Goal: Information Seeking & Learning: Learn about a topic

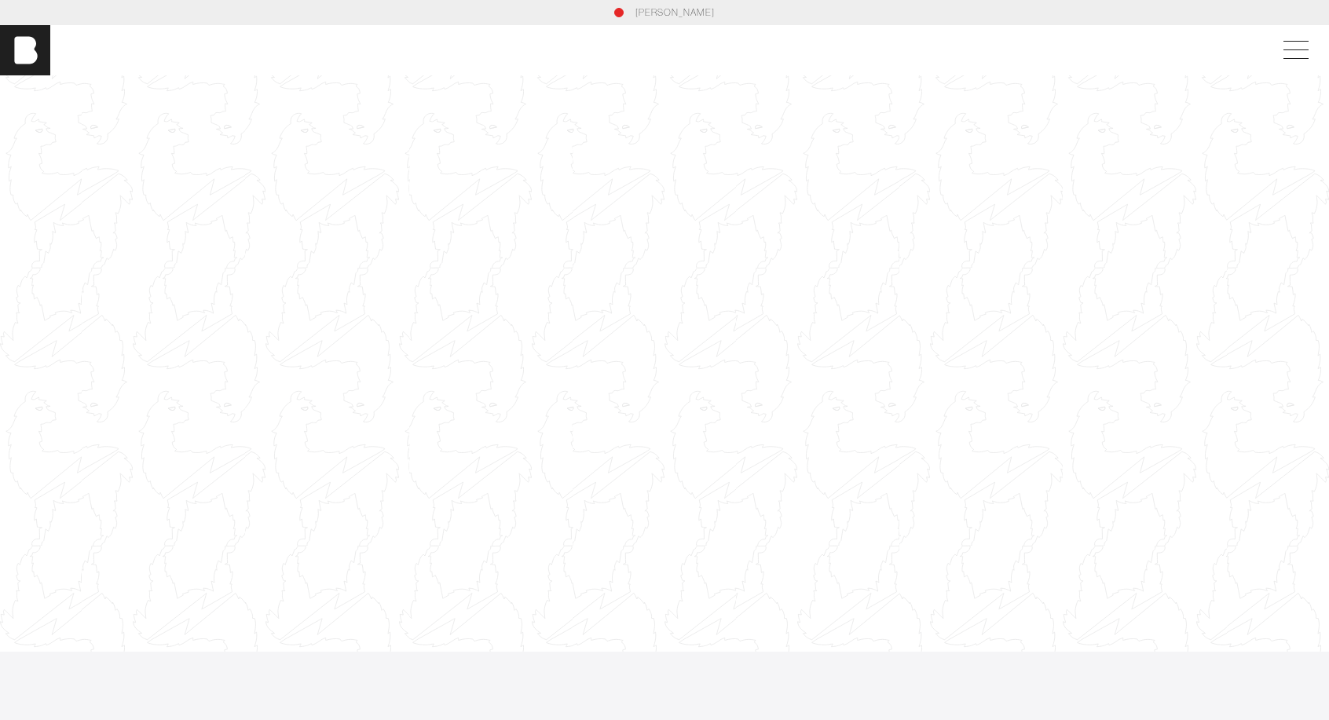
click at [625, 178] on div at bounding box center [664, 364] width 1329 height 748
click at [744, 339] on div at bounding box center [664, 364] width 1329 height 748
click at [737, 242] on div at bounding box center [664, 364] width 1329 height 748
click at [1302, 30] on div "[PERSON_NAME]" at bounding box center [664, 50] width 1329 height 50
click at [1303, 38] on span at bounding box center [1293, 50] width 36 height 28
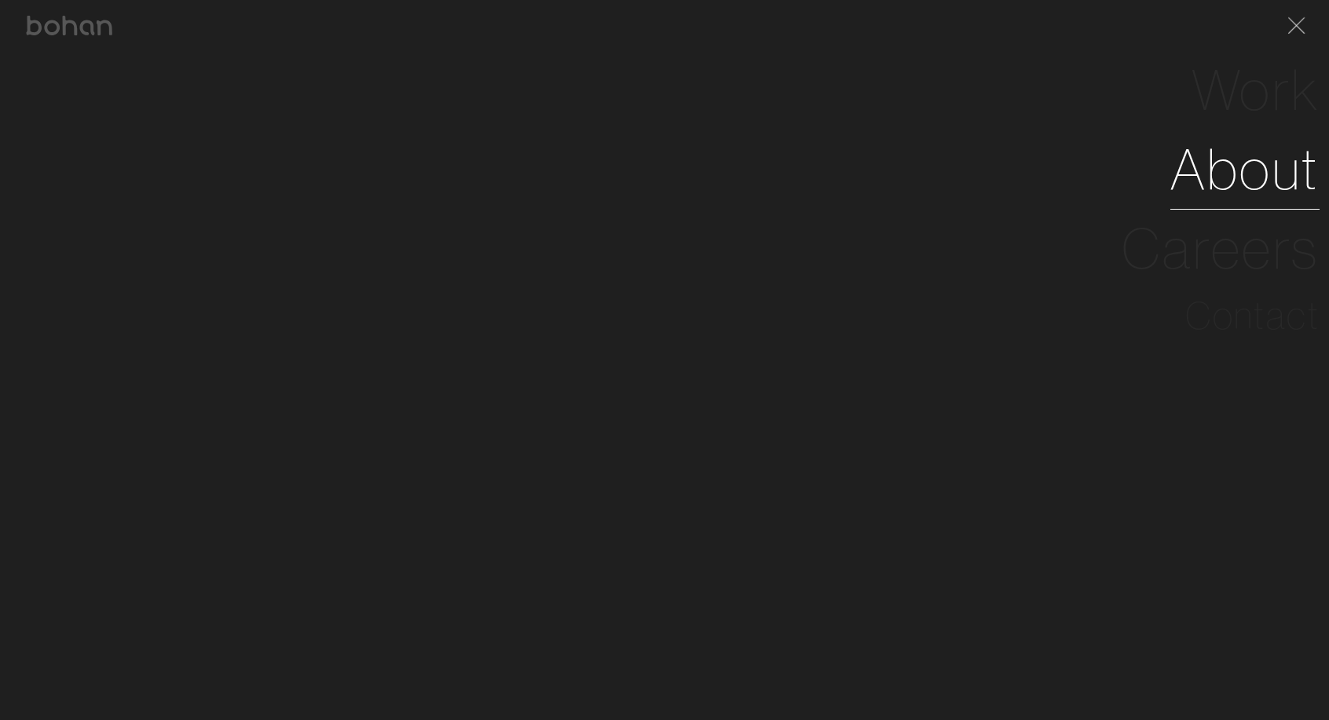
click at [1249, 174] on link "About" at bounding box center [1245, 169] width 149 height 79
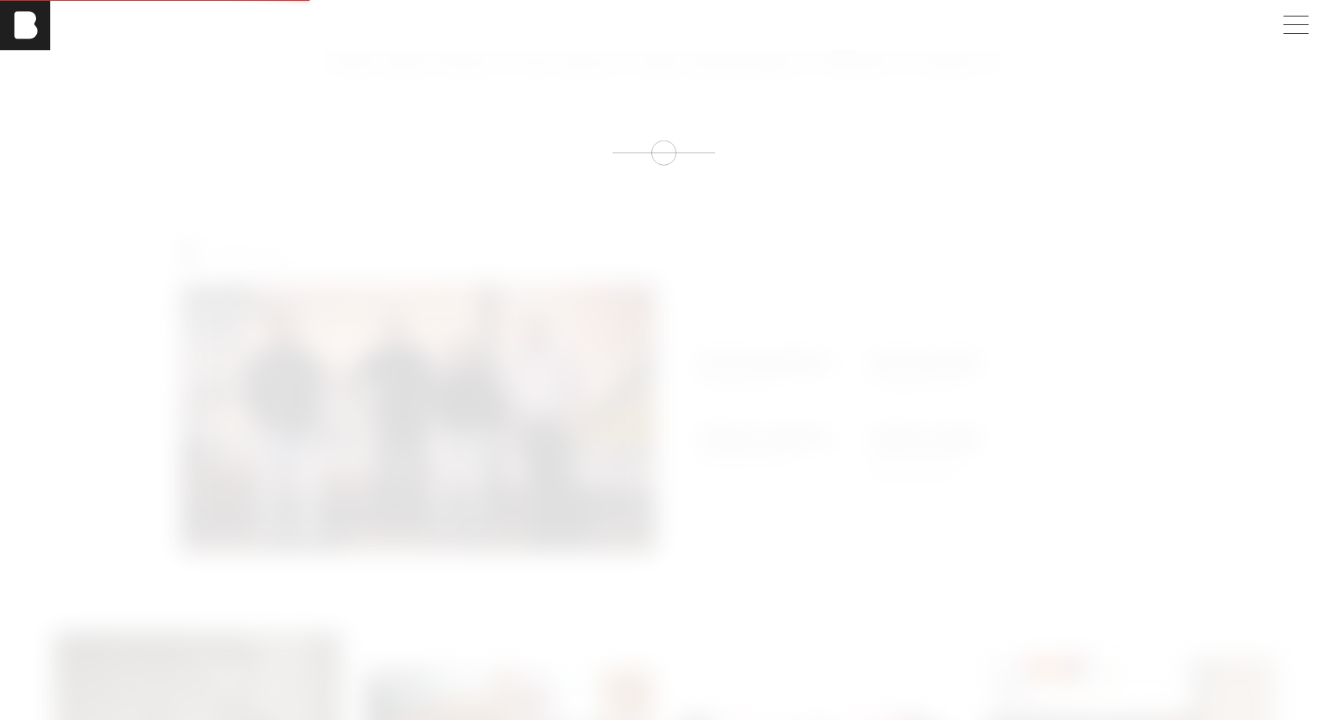
scroll to position [1, 0]
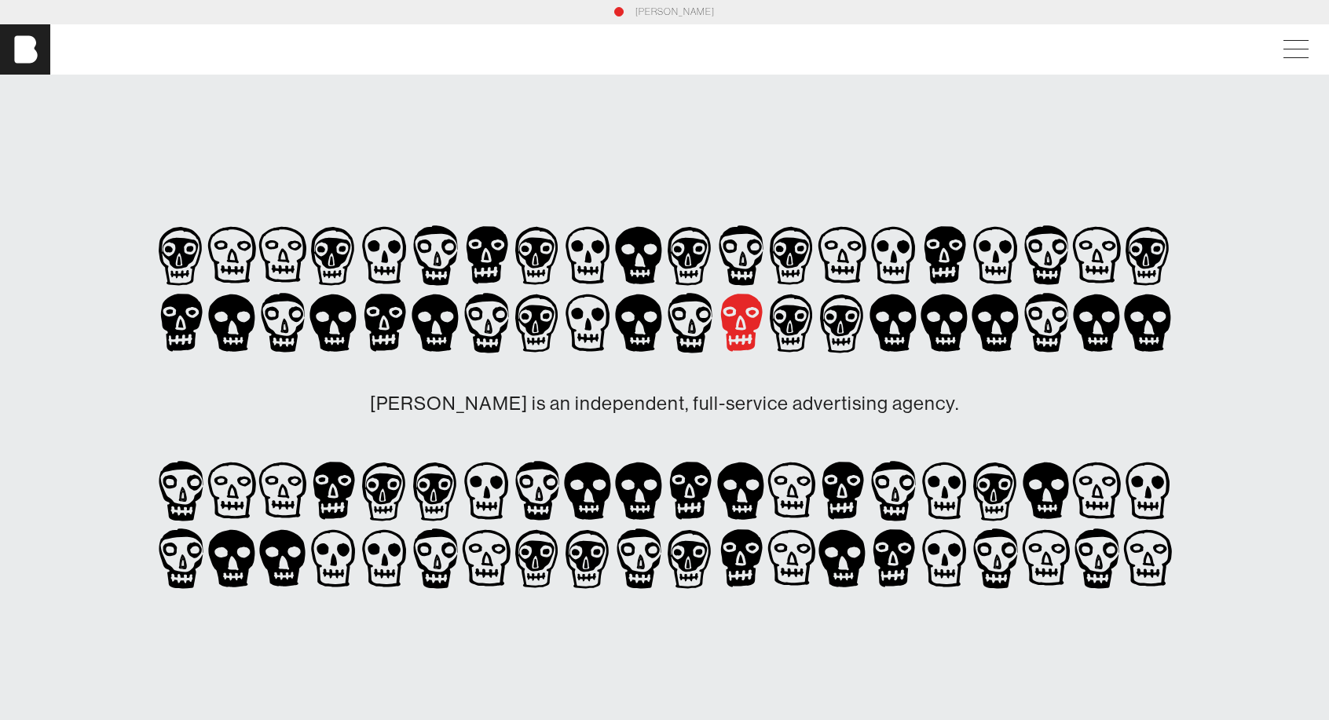
click at [410, 328] on icon at bounding box center [384, 323] width 51 height 68
click at [508, 318] on icon at bounding box center [500, 315] width 15 height 16
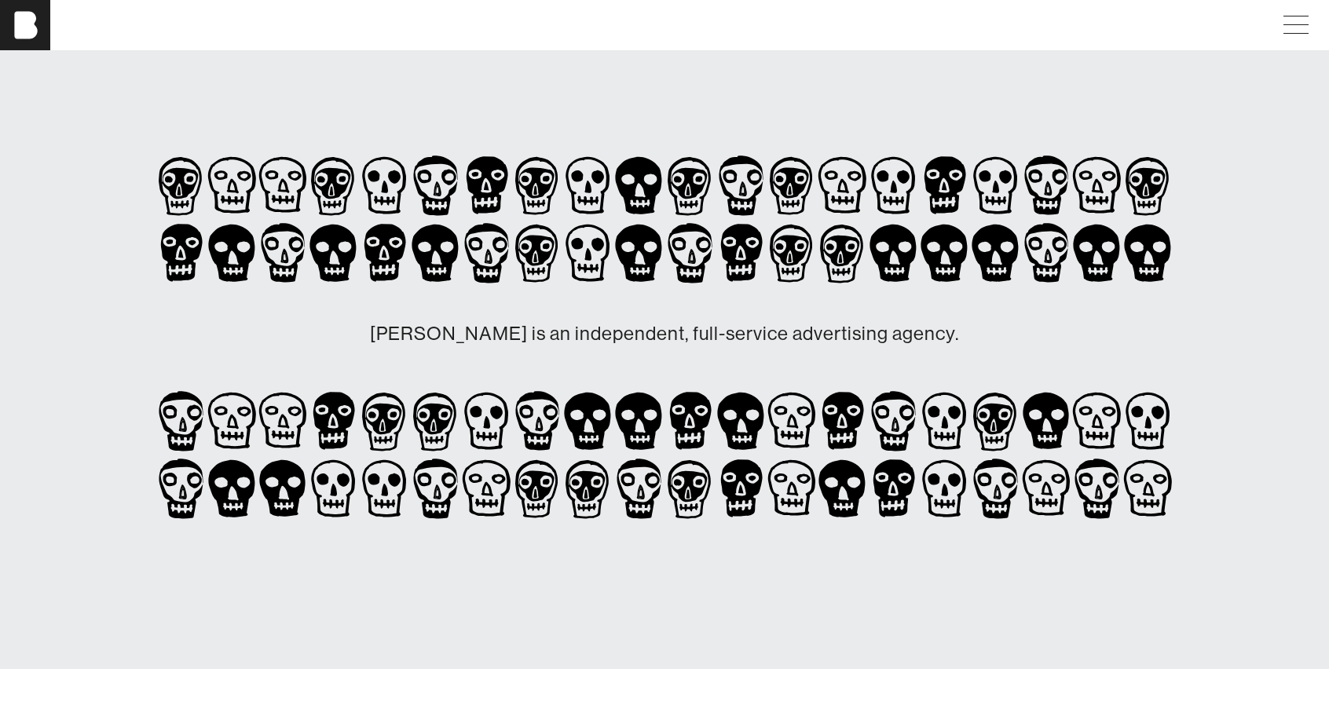
scroll to position [0, 12]
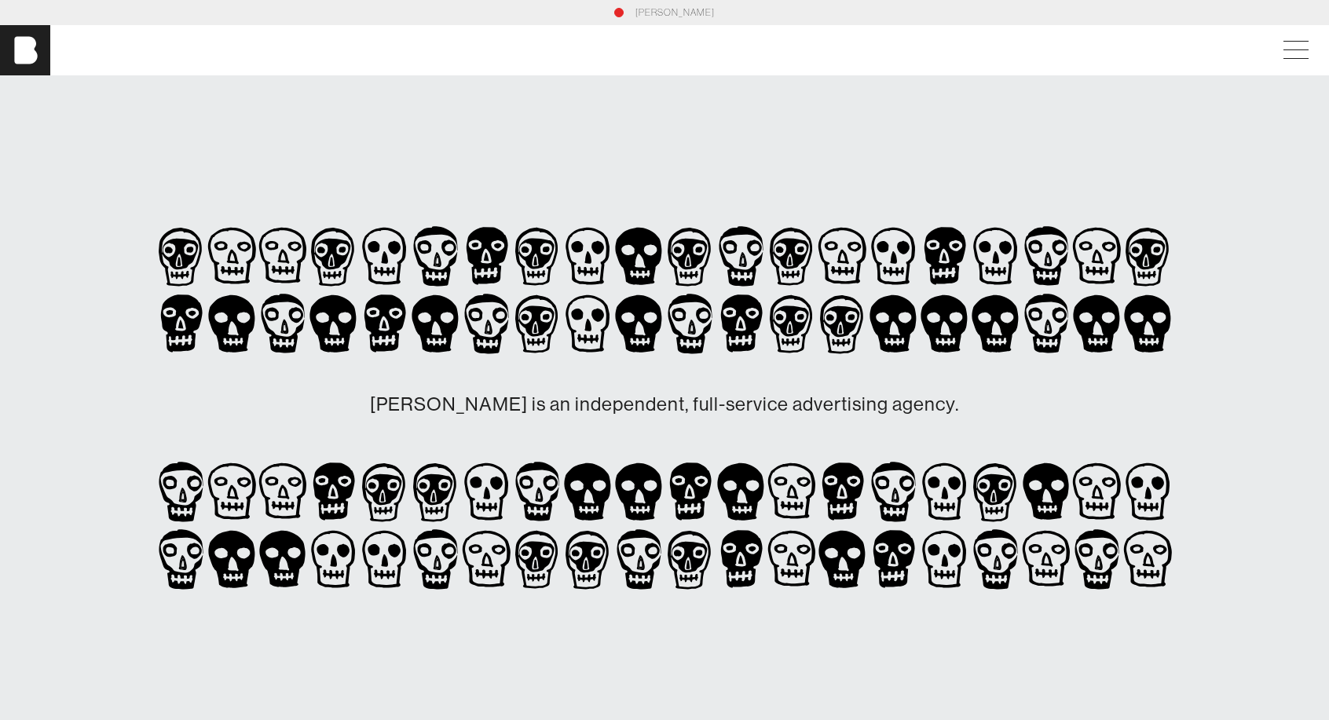
click at [1281, 31] on div "[PERSON_NAME]" at bounding box center [664, 50] width 1329 height 50
click at [1289, 53] on span at bounding box center [1293, 50] width 36 height 28
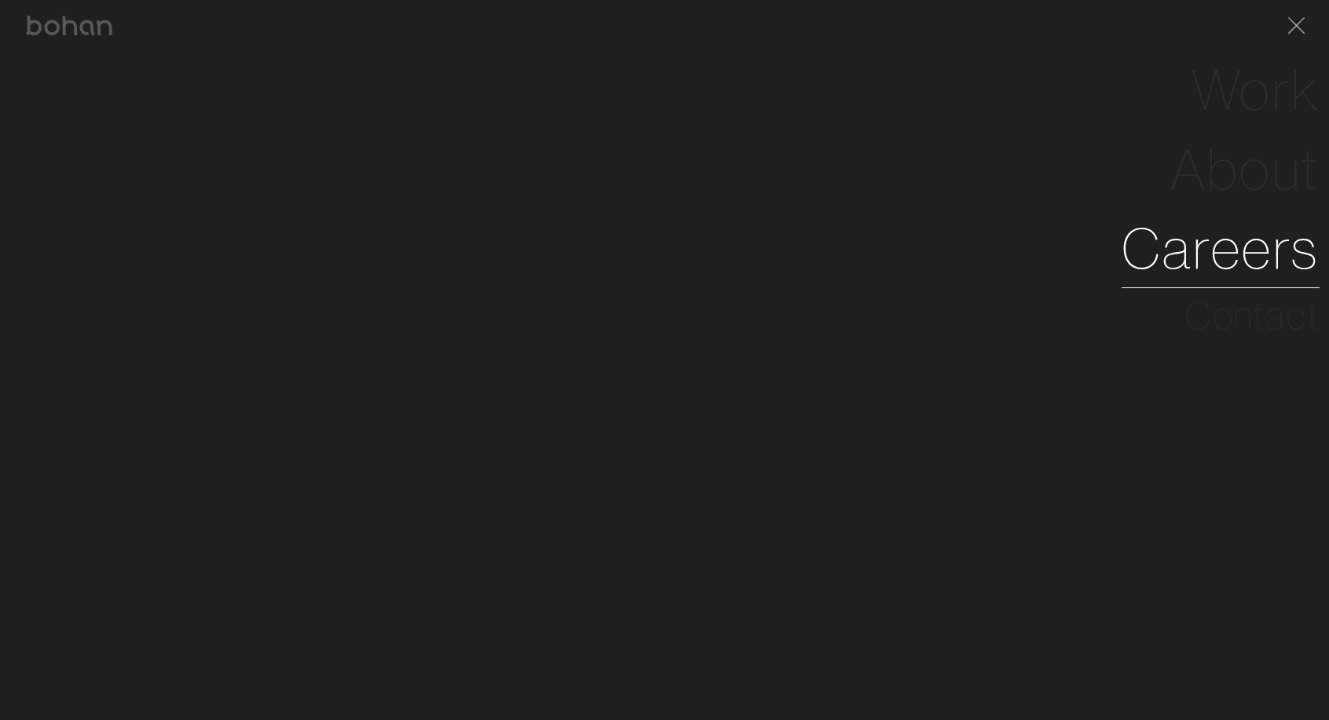
click at [1242, 251] on link "Careers" at bounding box center [1221, 248] width 198 height 79
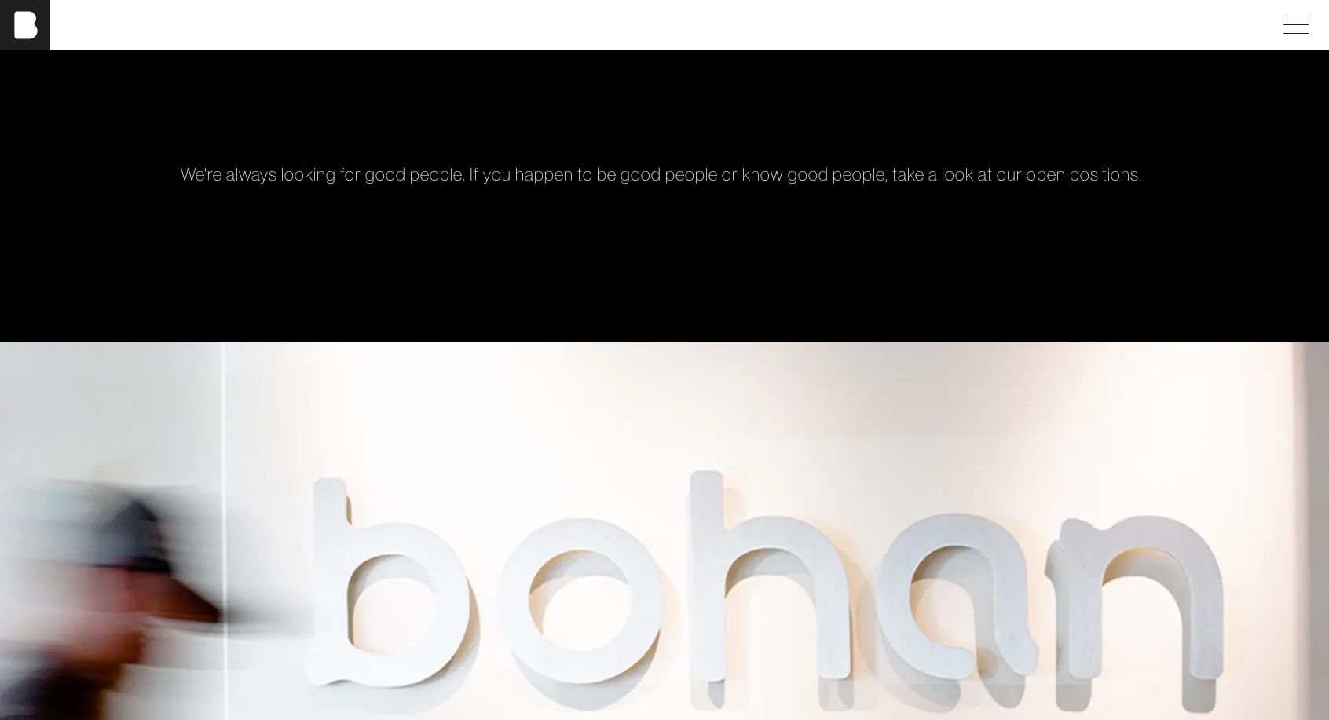
scroll to position [0, 12]
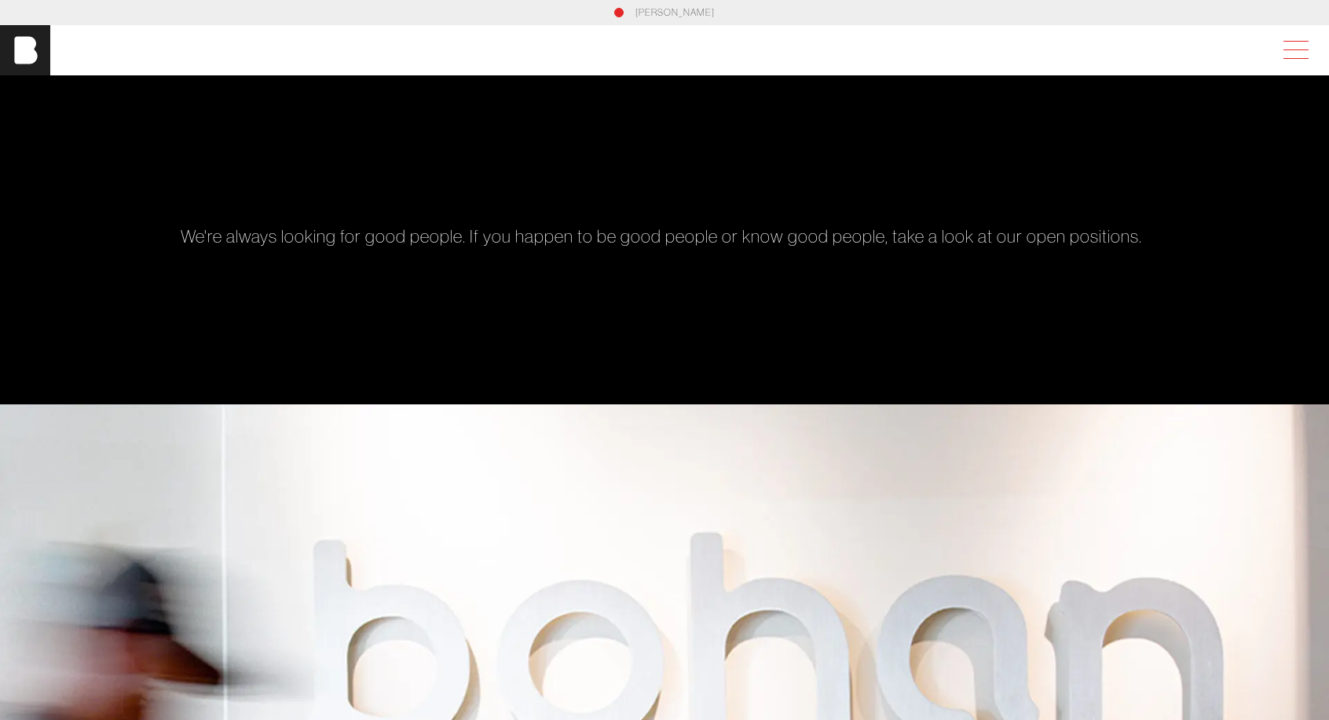
click at [1292, 53] on span at bounding box center [1293, 50] width 36 height 28
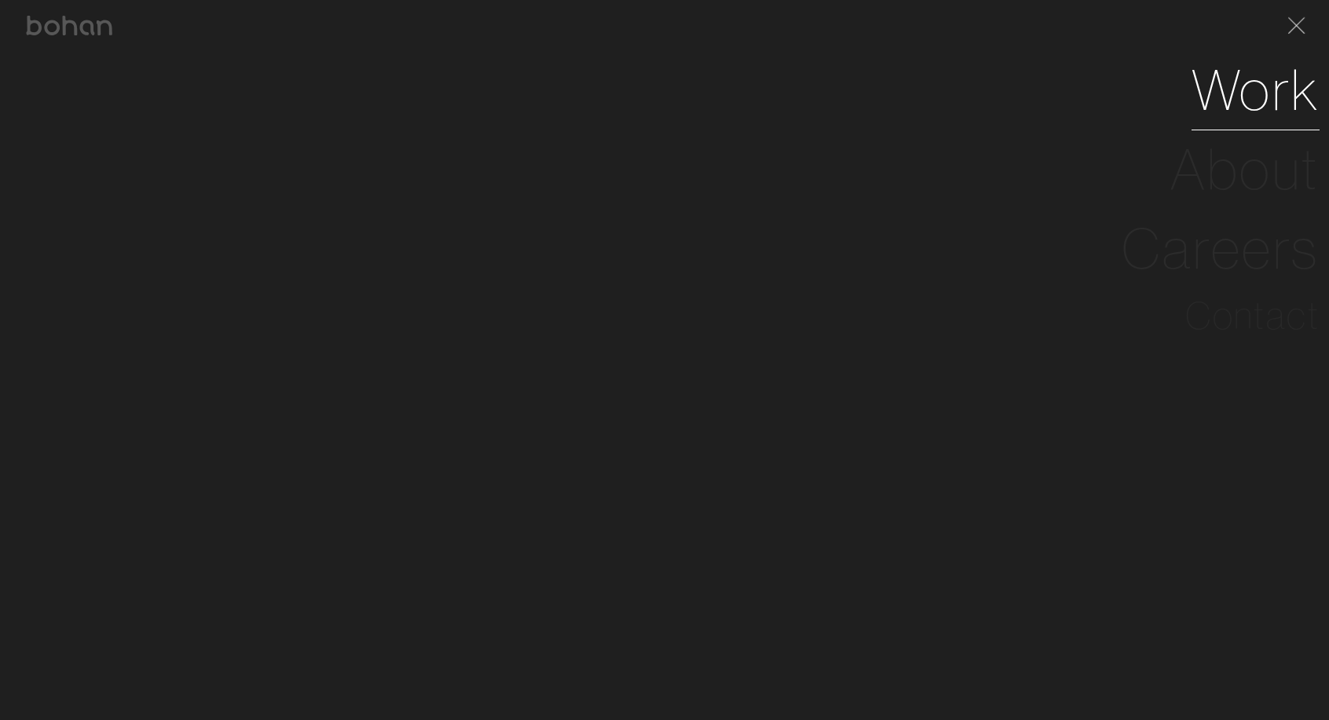
click at [1240, 92] on link "Work" at bounding box center [1256, 89] width 128 height 79
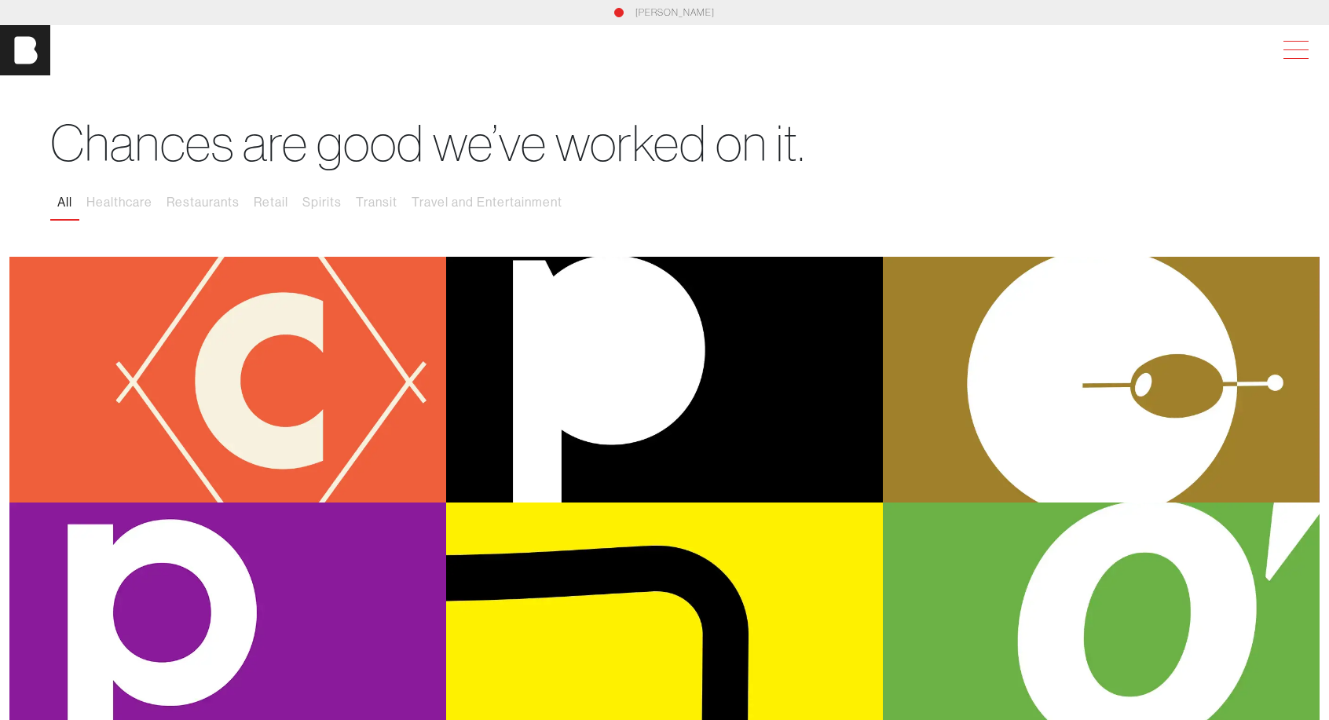
click at [1303, 37] on span at bounding box center [1293, 50] width 36 height 28
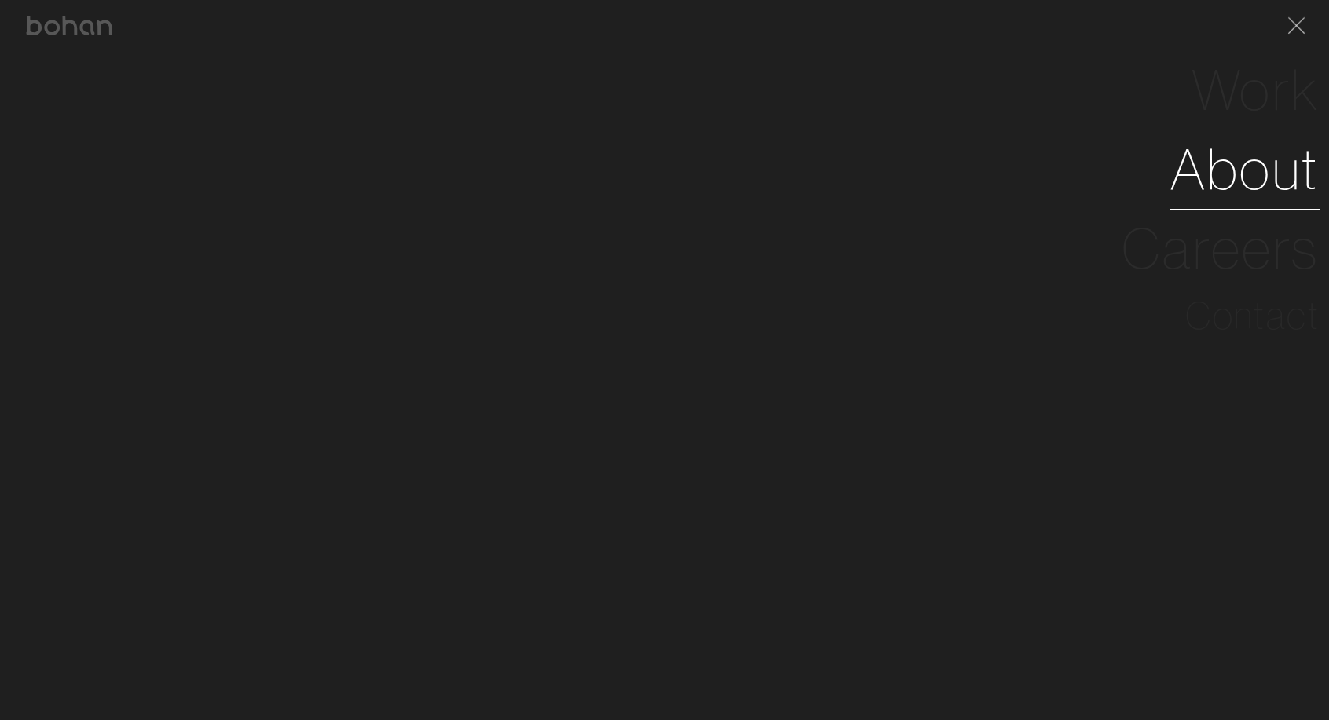
click at [1266, 167] on link "About" at bounding box center [1245, 169] width 149 height 79
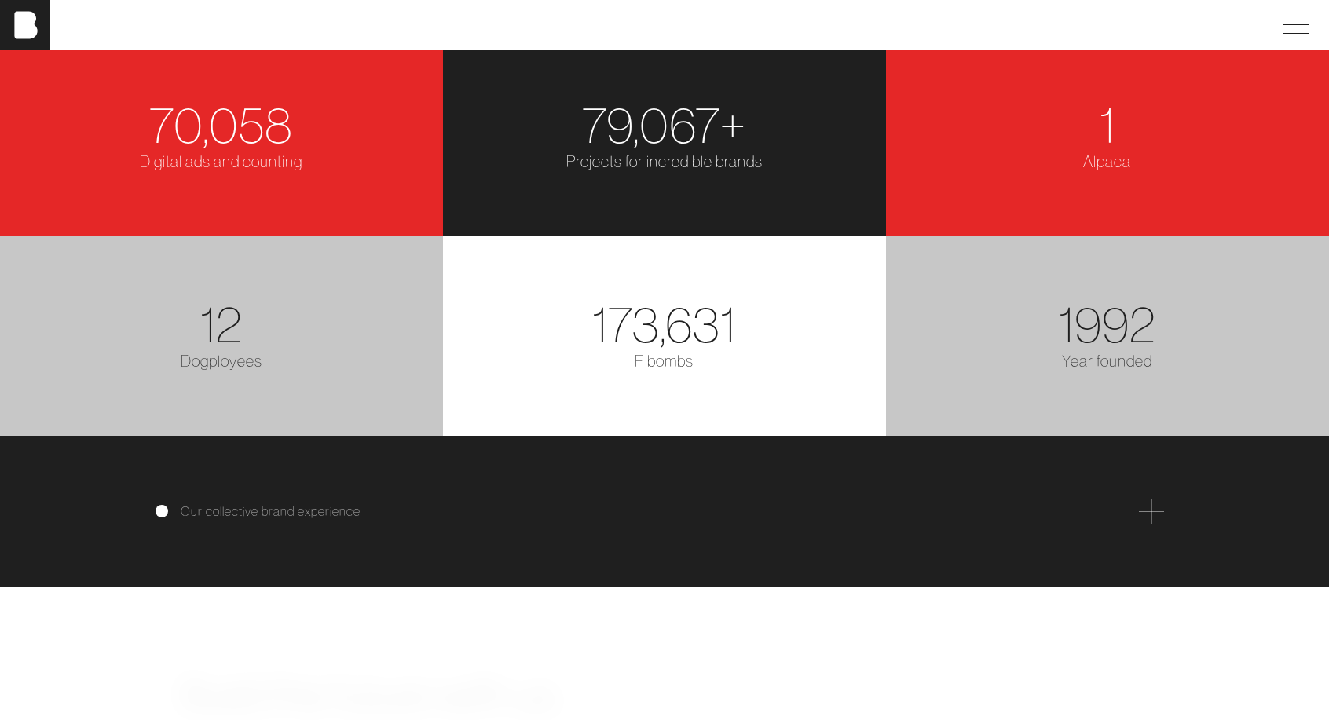
scroll to position [2548, 0]
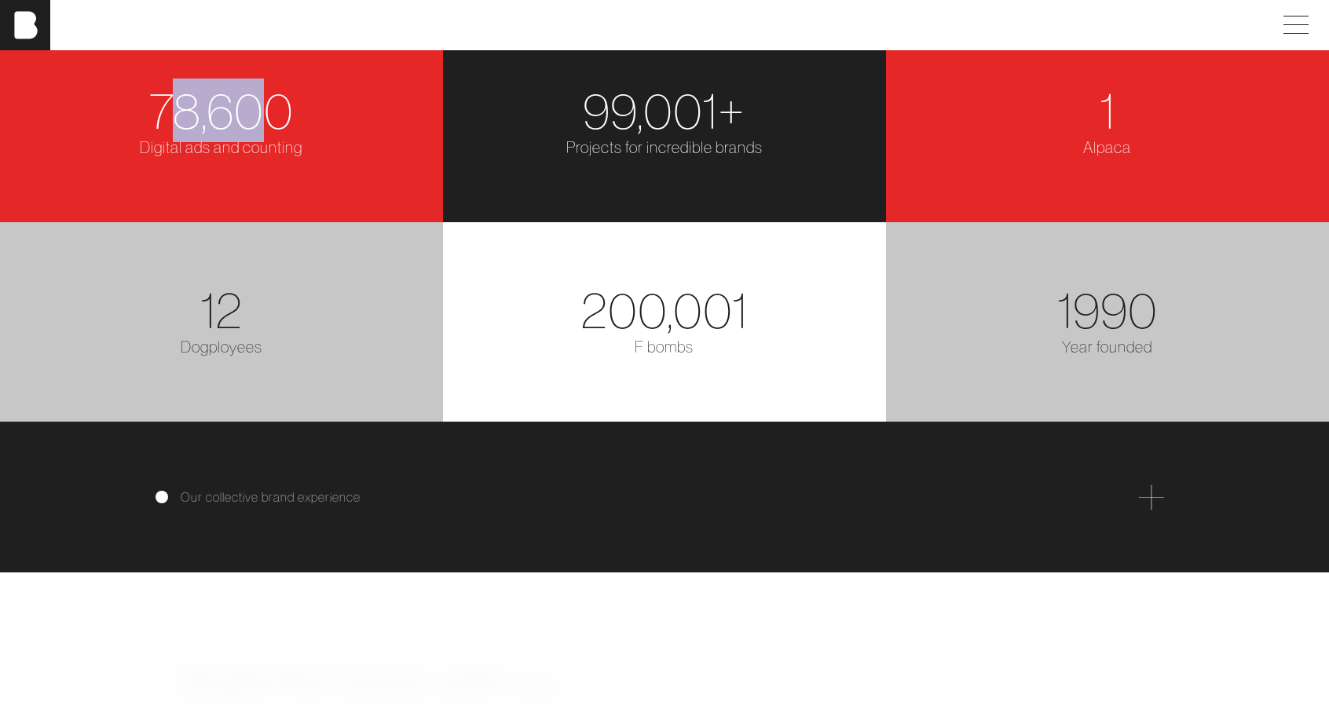
drag, startPoint x: 170, startPoint y: 192, endPoint x: 283, endPoint y: 207, distance: 113.2
click at [283, 142] on span "78,600" at bounding box center [221, 111] width 145 height 64
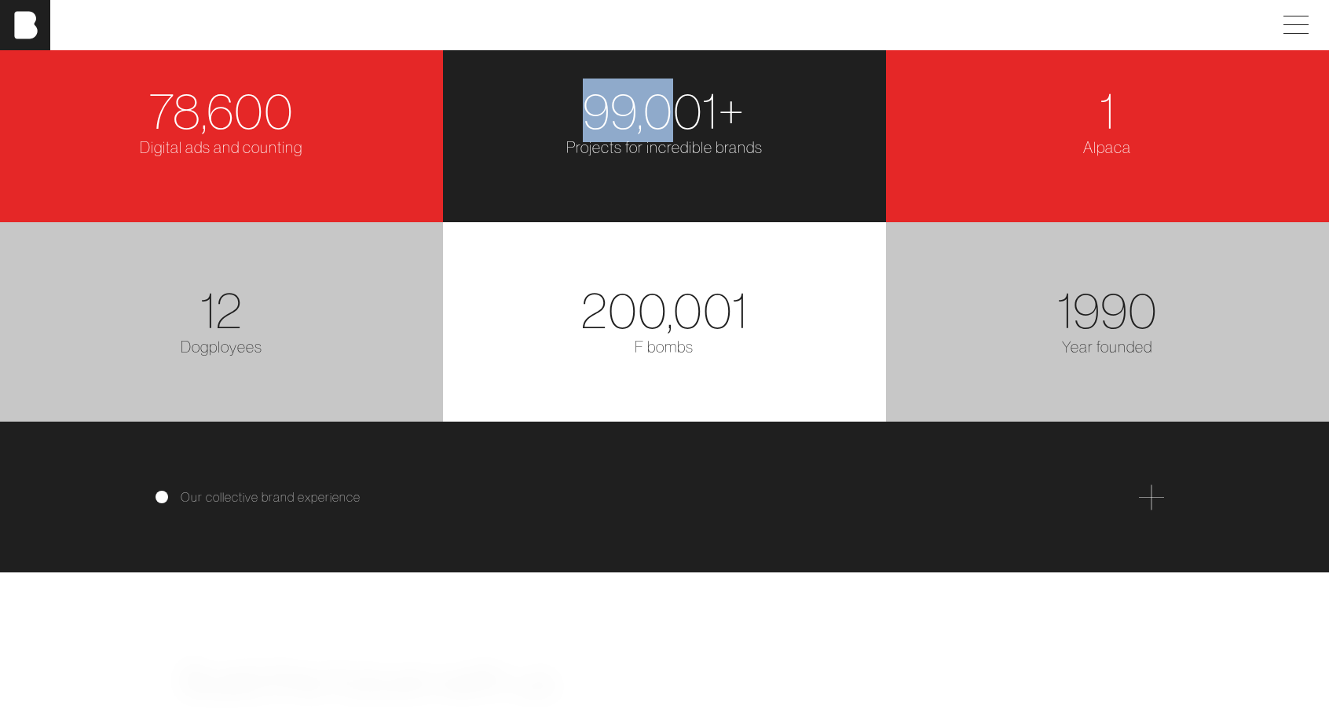
drag, startPoint x: 592, startPoint y: 204, endPoint x: 674, endPoint y: 211, distance: 81.9
click at [674, 142] on span "99,001+" at bounding box center [664, 111] width 163 height 64
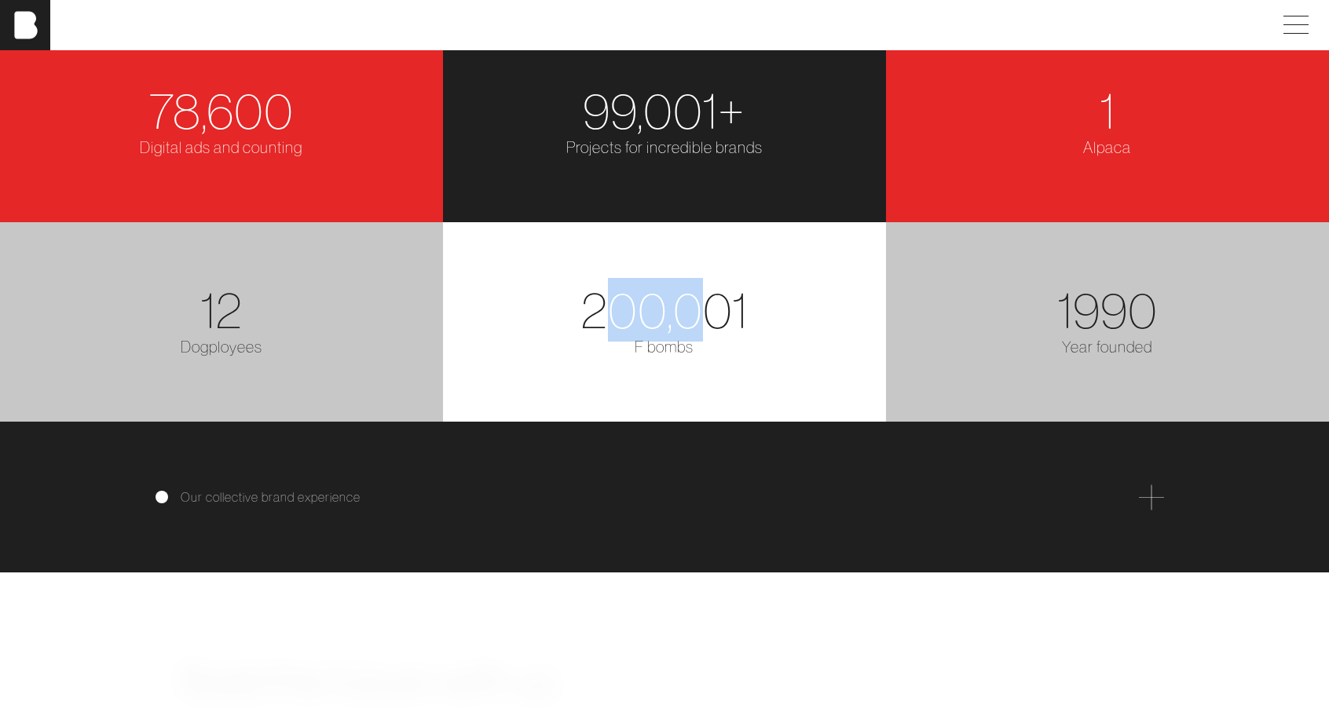
drag, startPoint x: 602, startPoint y: 410, endPoint x: 720, endPoint y: 401, distance: 118.2
click at [720, 342] on span "200,001" at bounding box center [664, 310] width 167 height 64
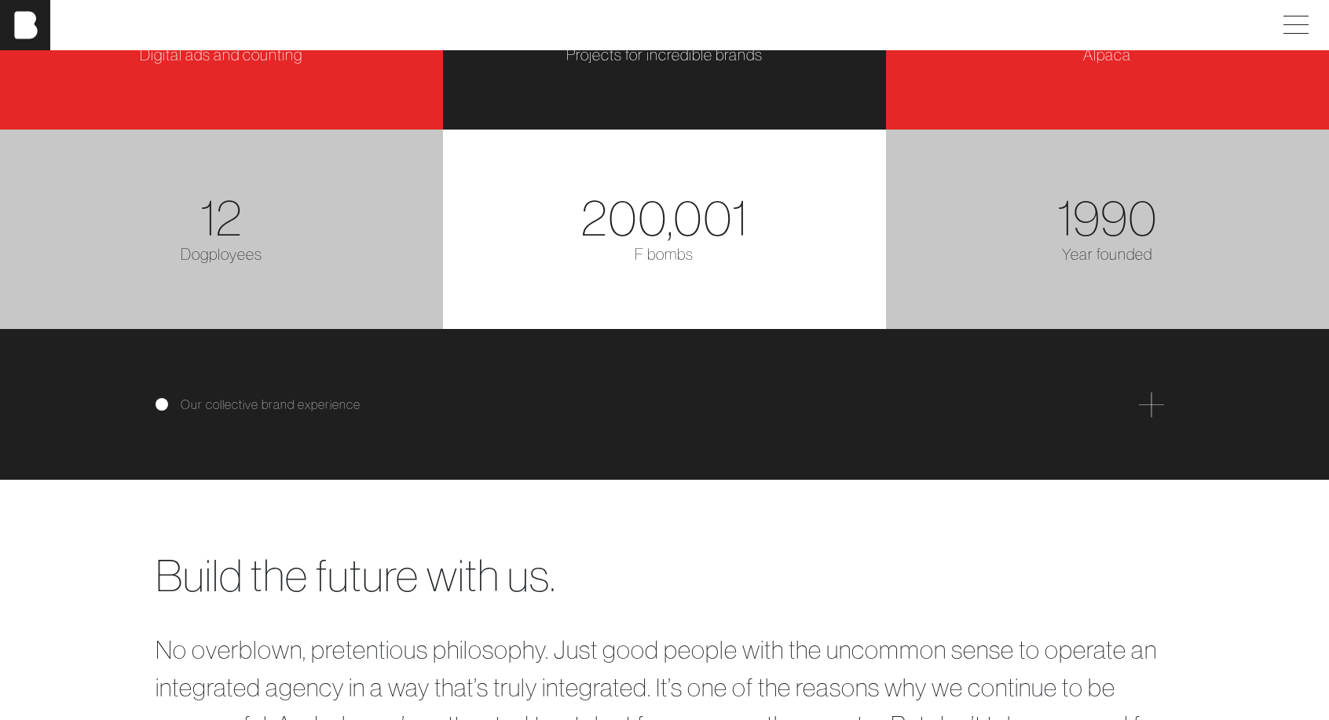
scroll to position [2834, 0]
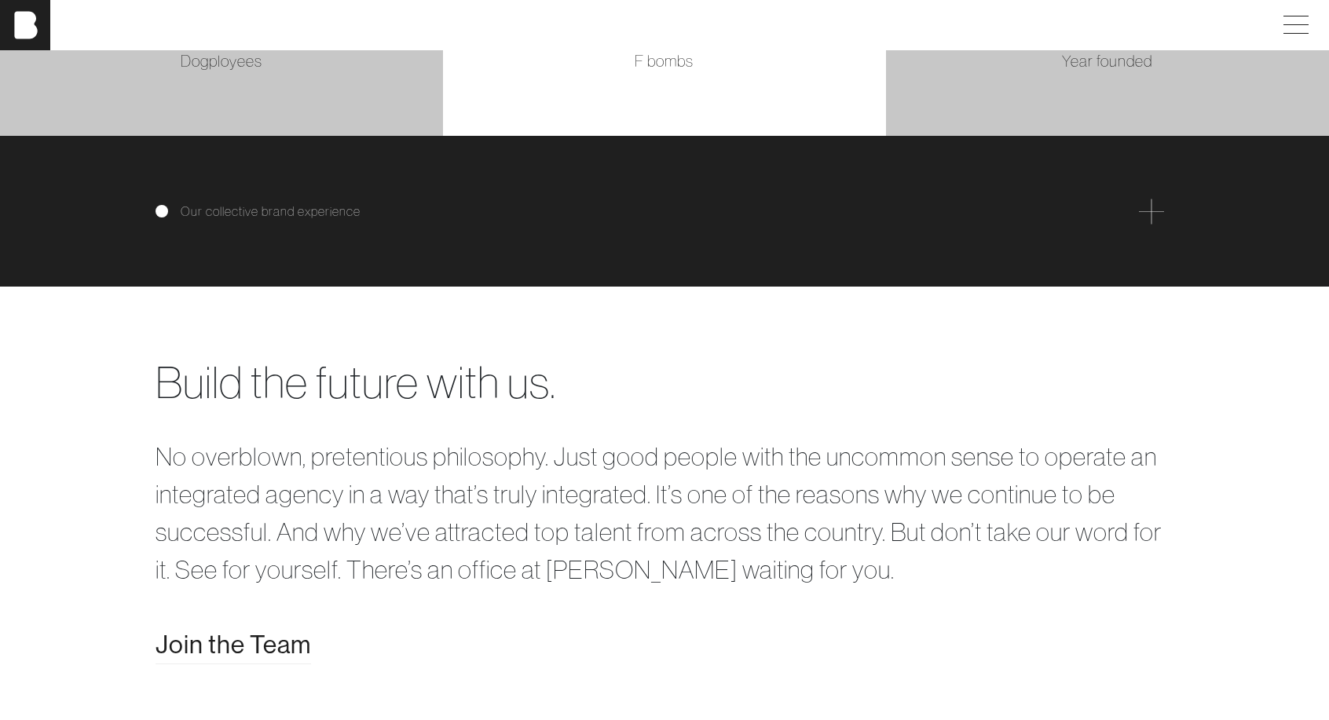
click at [640, 287] on div "Our collective brand experience" at bounding box center [664, 211] width 1329 height 151
click at [1153, 224] on span at bounding box center [1151, 211] width 25 height 25
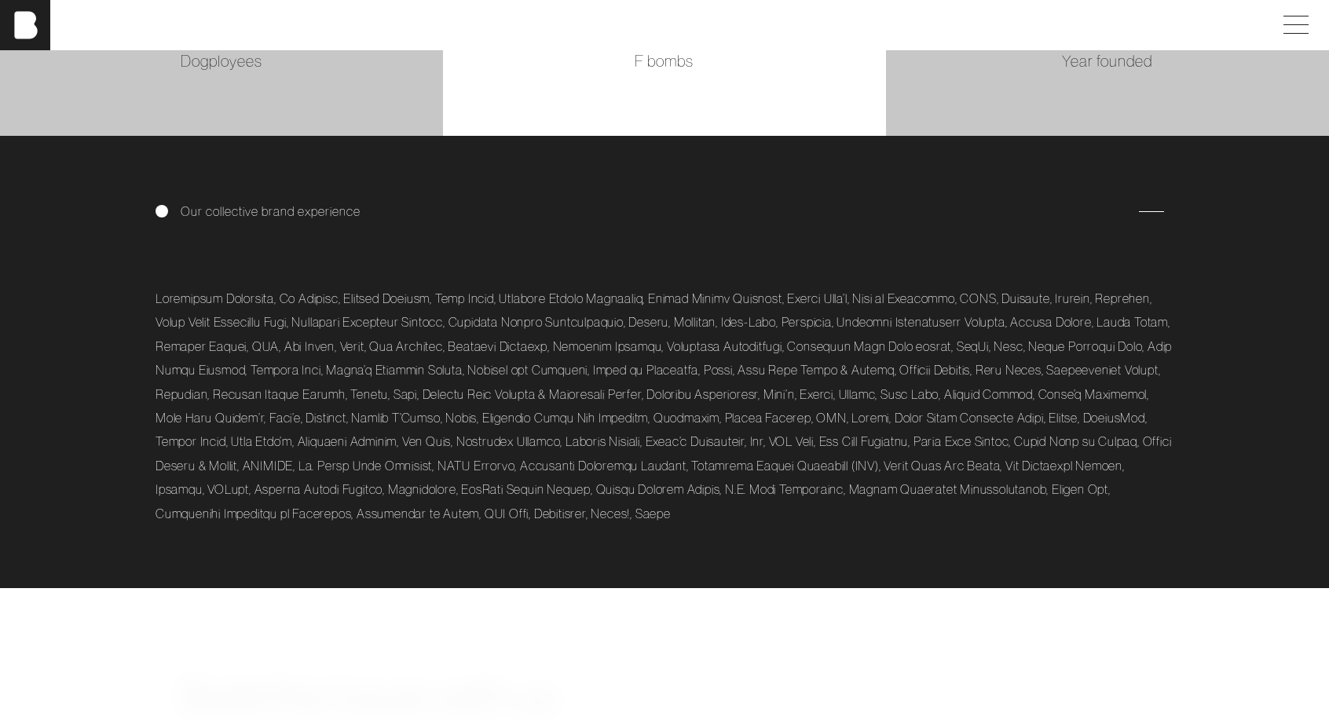
click at [1147, 224] on span at bounding box center [1151, 211] width 25 height 25
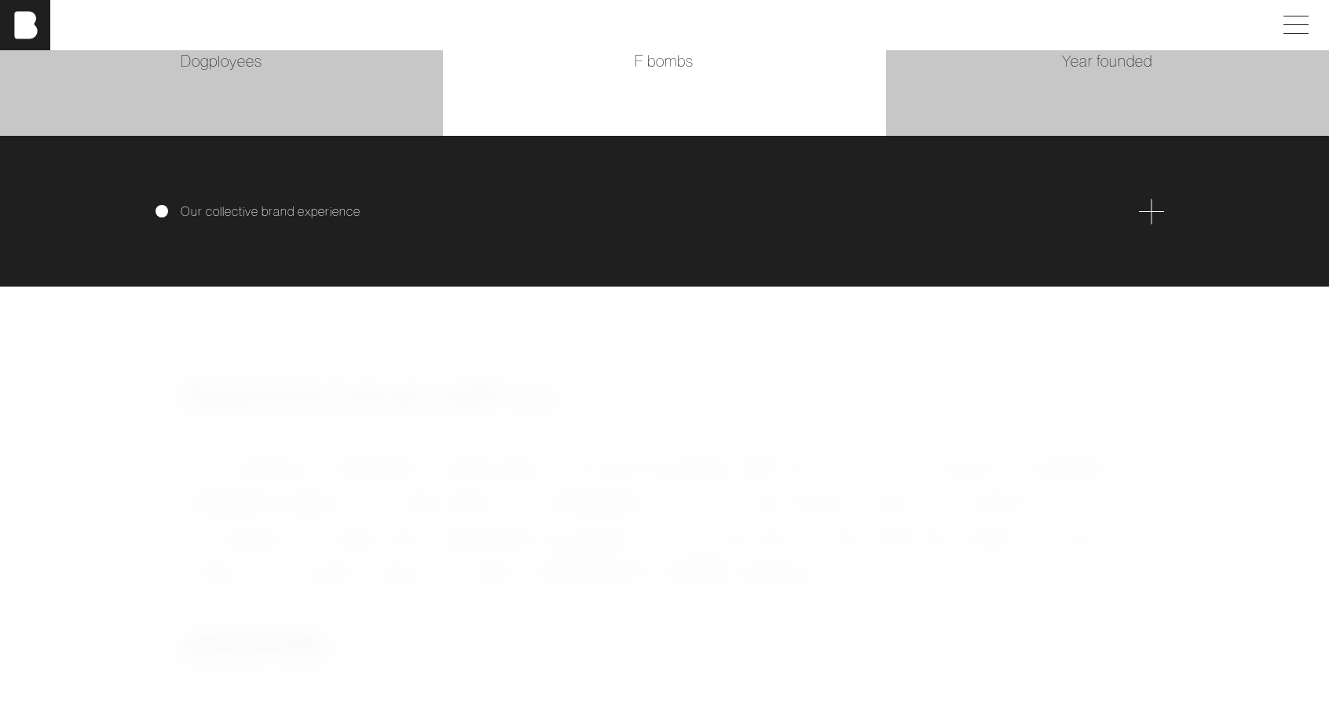
scroll to position [3185, 0]
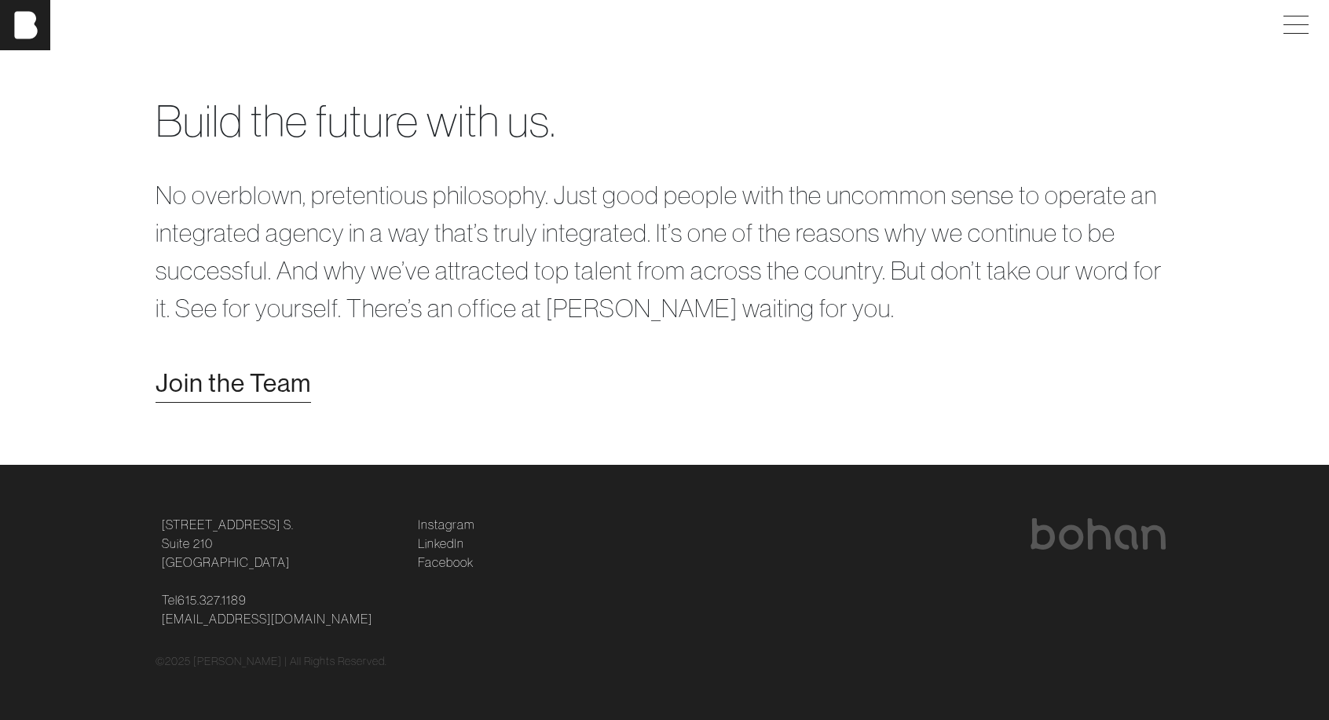
click at [244, 401] on span "Join the Team" at bounding box center [234, 384] width 156 height 38
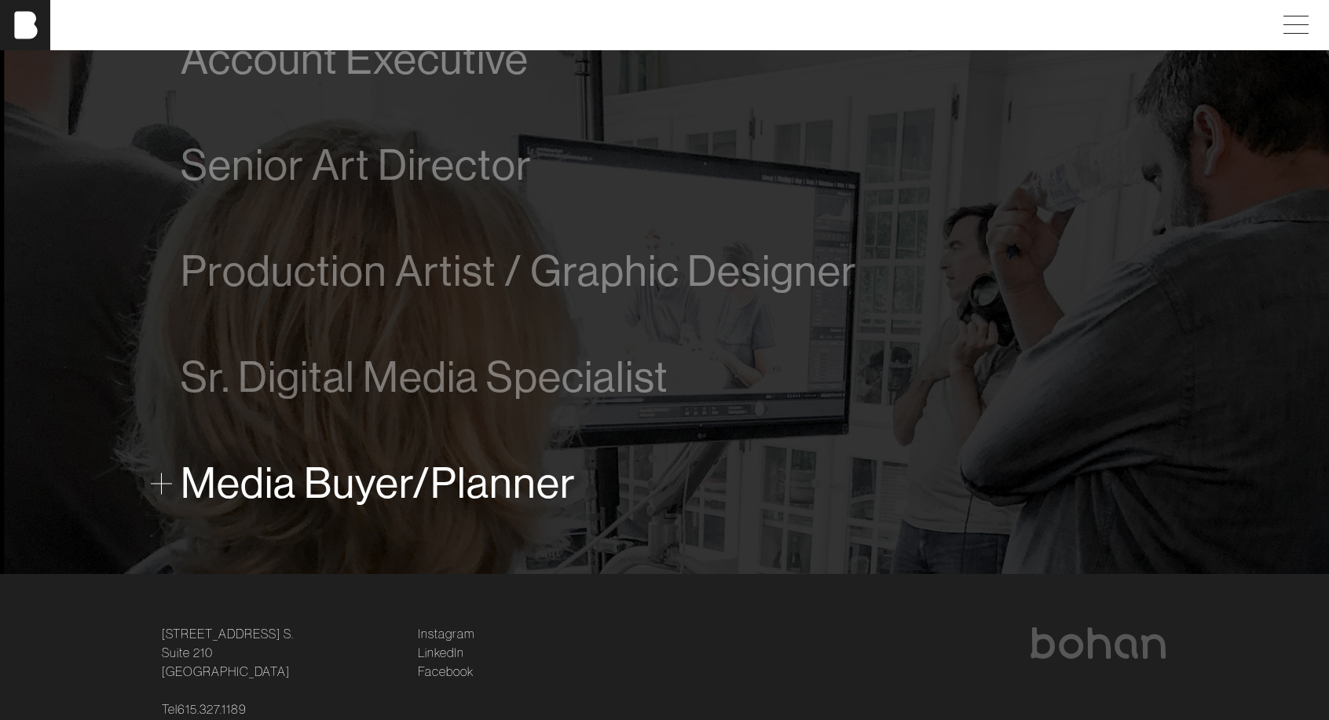
scroll to position [1037, 0]
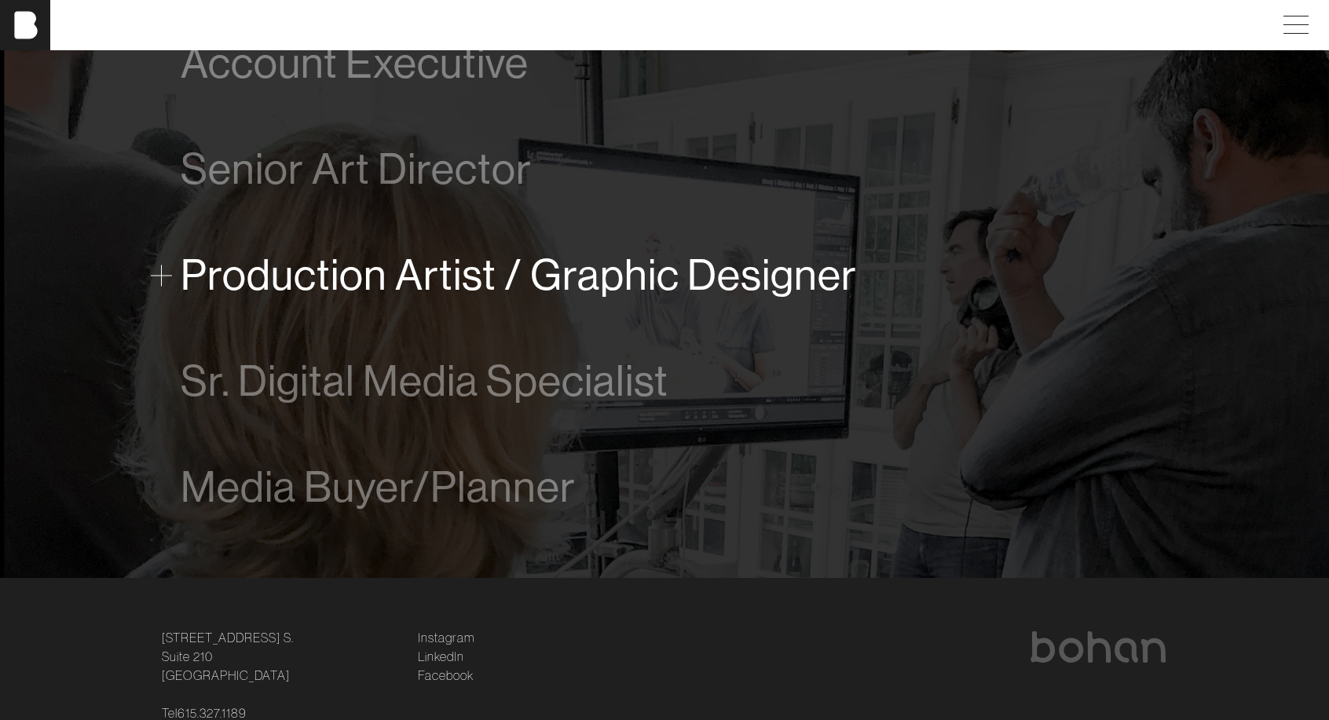
click at [431, 293] on span "Production Artist / Graphic Designer" at bounding box center [519, 275] width 676 height 48
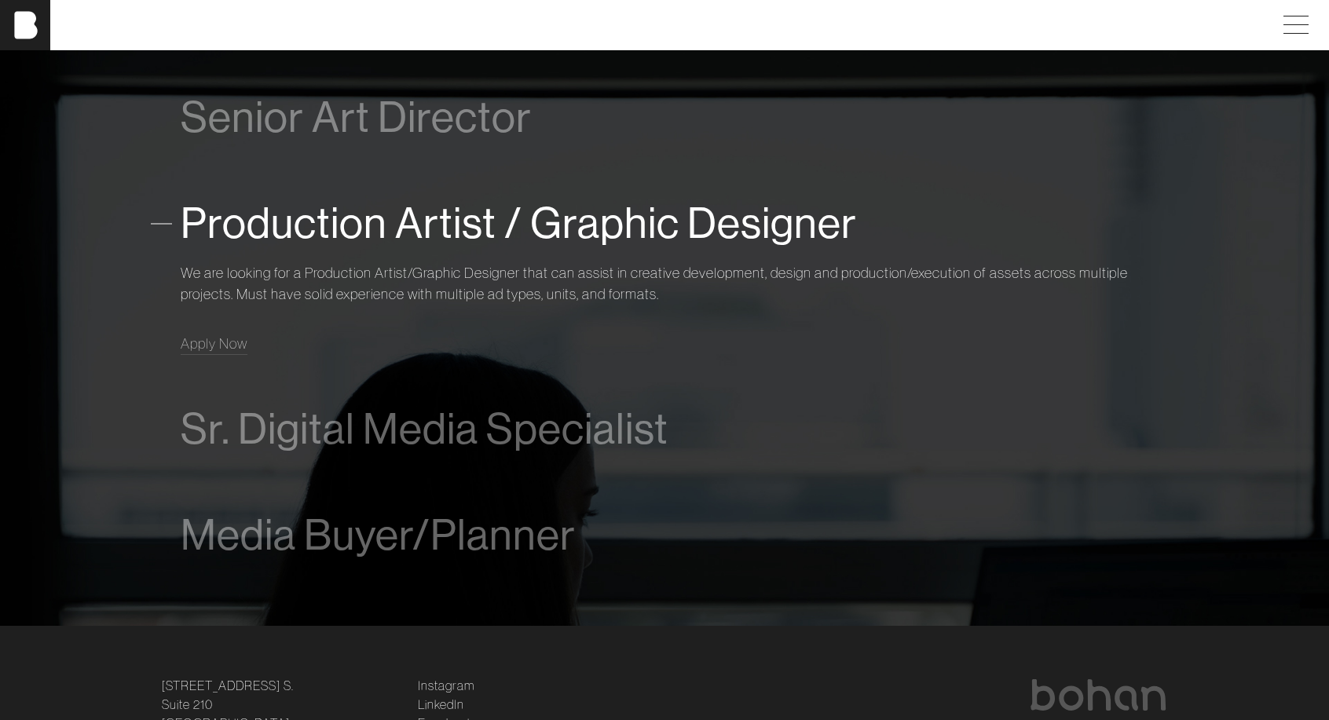
scroll to position [1150, 0]
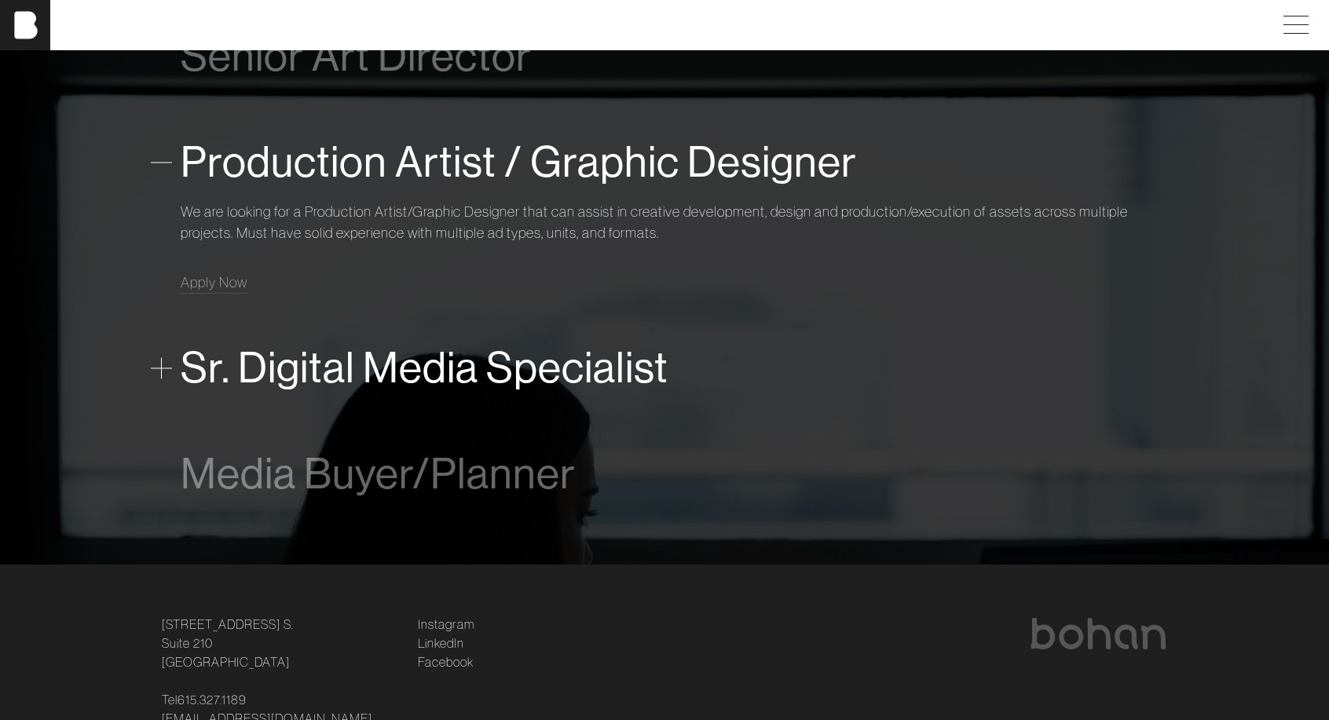
click at [422, 381] on span "Sr. Digital Media Specialist" at bounding box center [425, 368] width 488 height 48
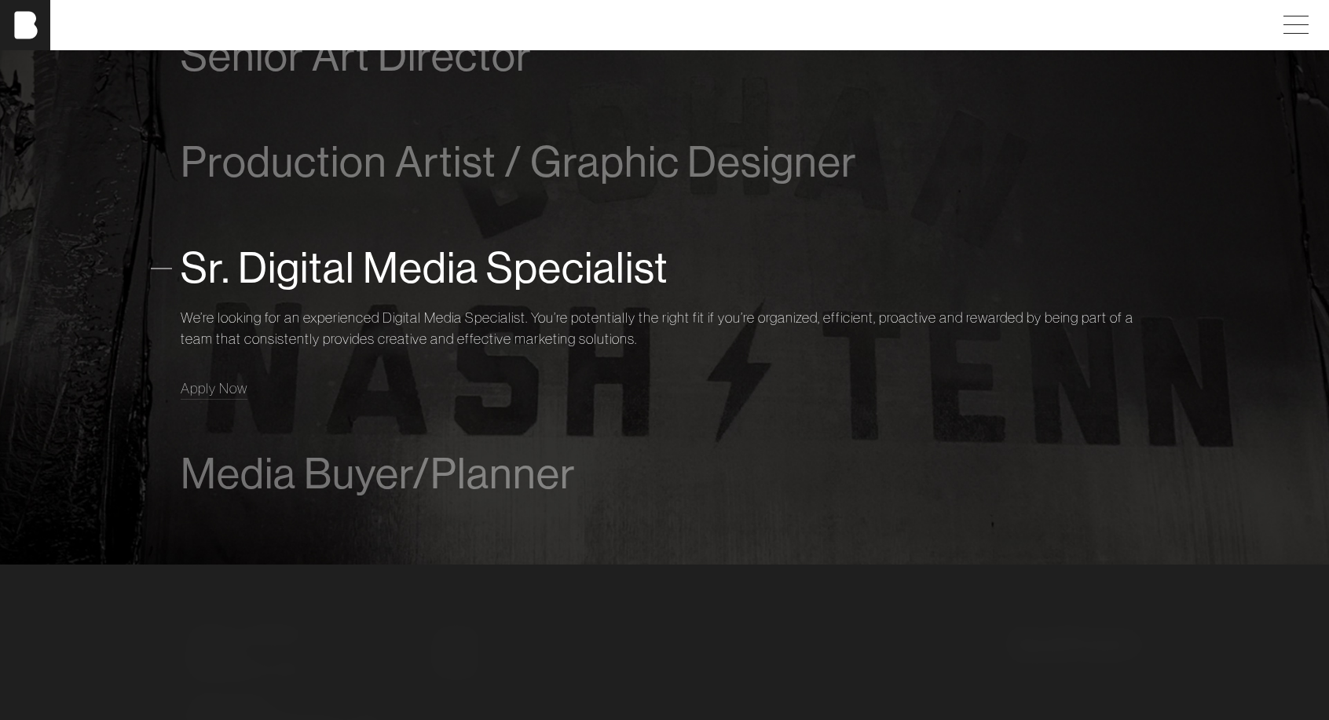
scroll to position [1250, 0]
